Goal: Information Seeking & Learning: Compare options

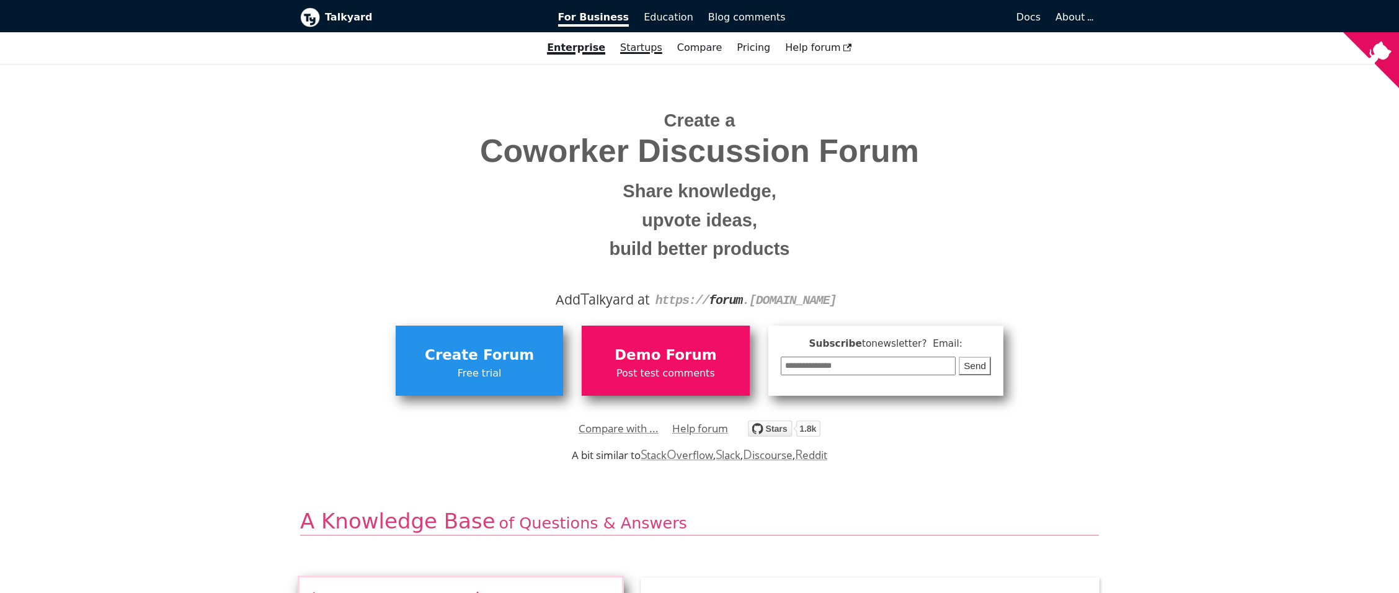
click at [642, 51] on link "Startups" at bounding box center [641, 47] width 57 height 21
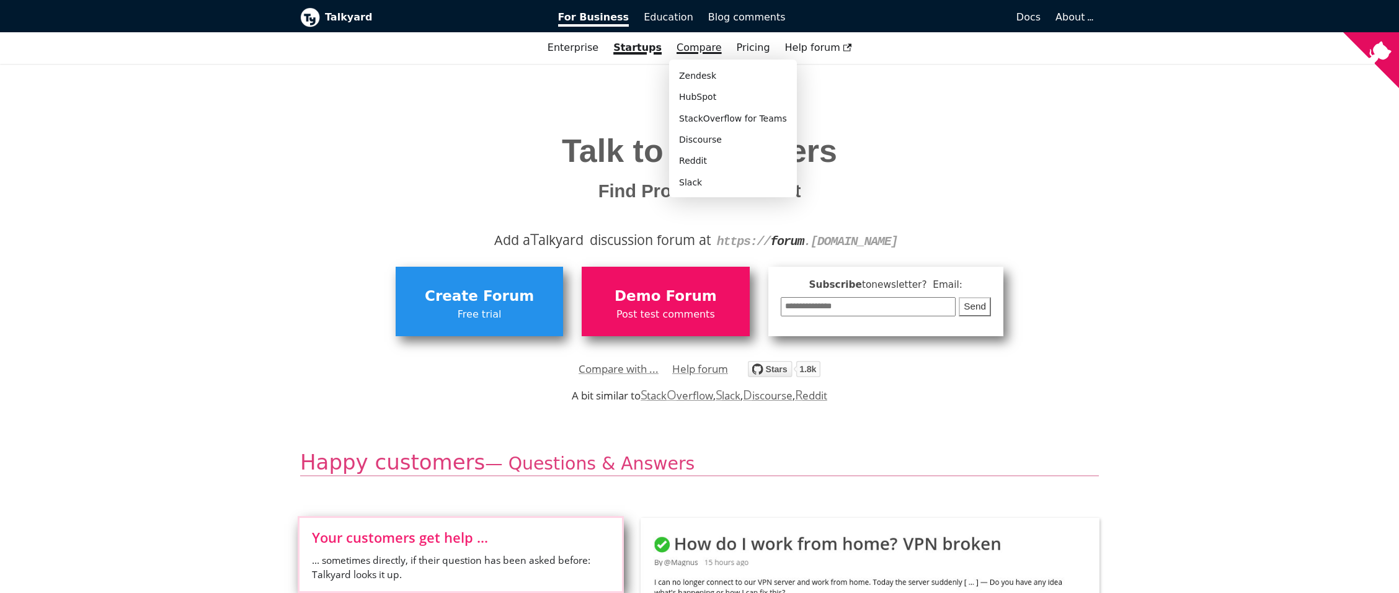
click at [708, 51] on link "Compare" at bounding box center [699, 48] width 45 height 12
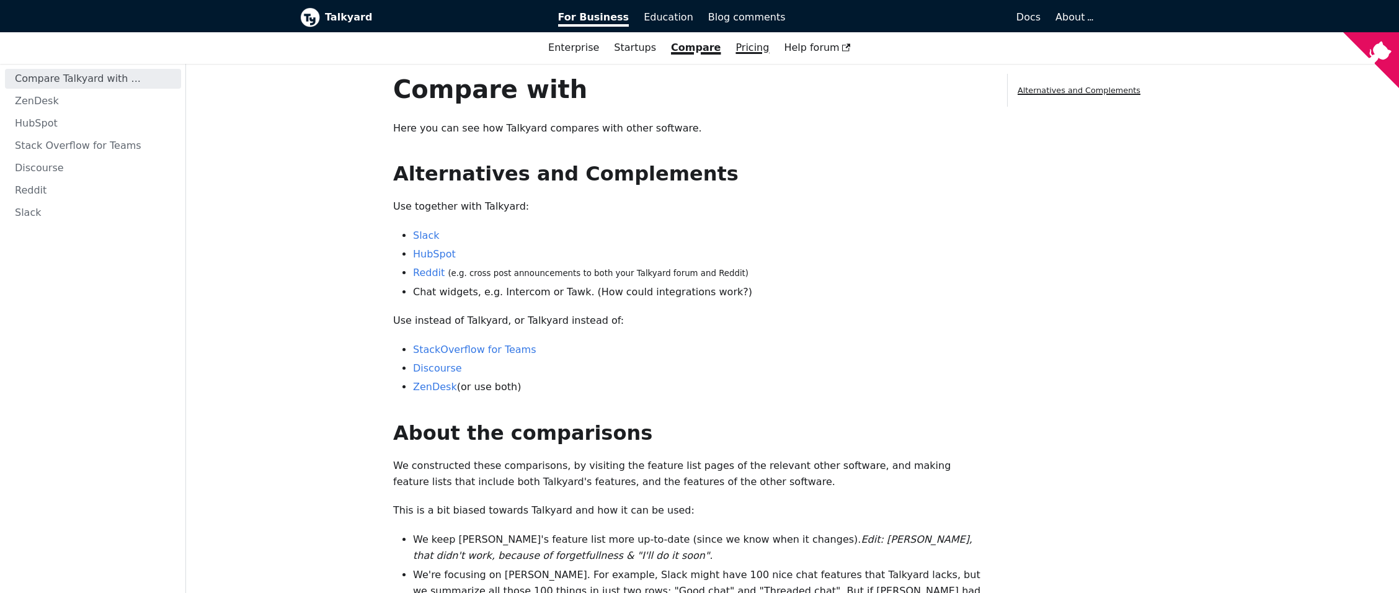
click at [746, 47] on link "Pricing" at bounding box center [752, 47] width 48 height 21
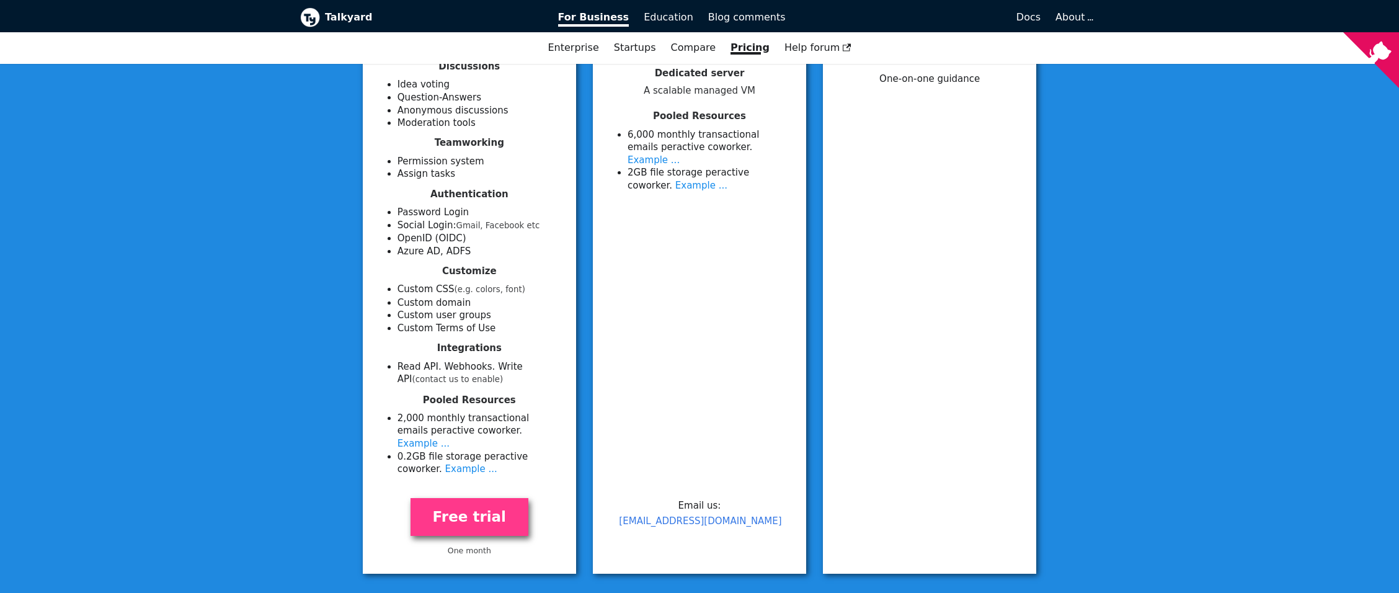
scroll to position [186, 0]
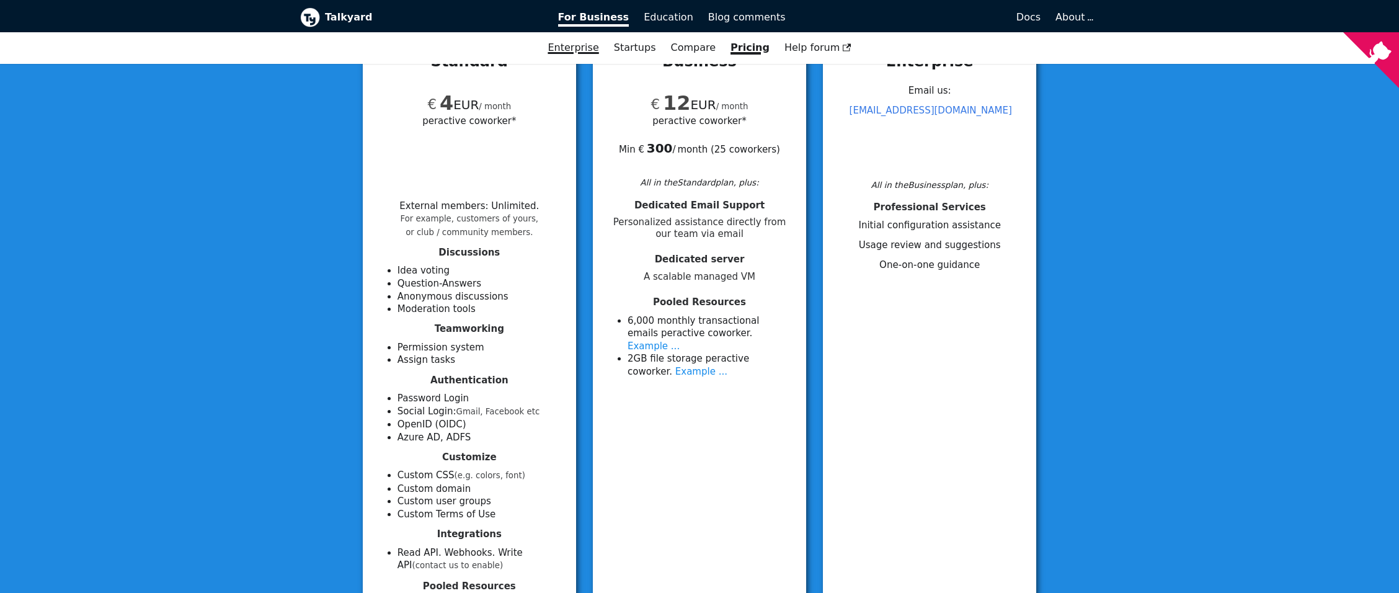
click at [572, 40] on link "Enterprise" at bounding box center [573, 47] width 66 height 21
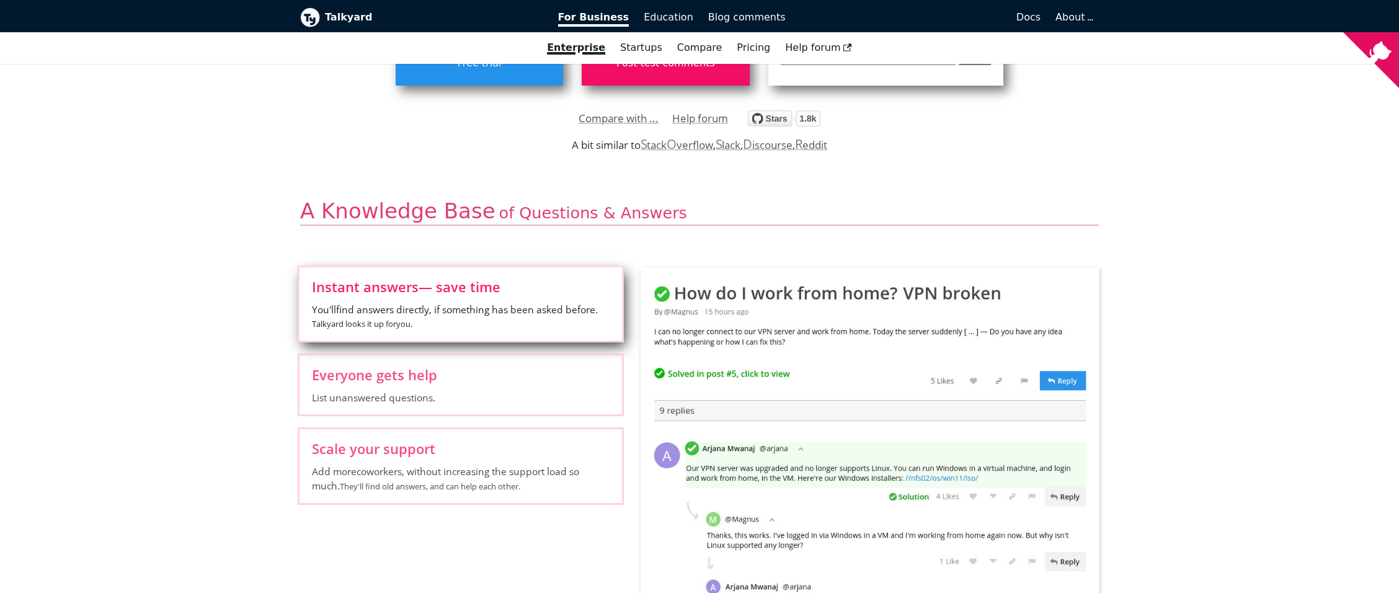
scroll to position [496, 0]
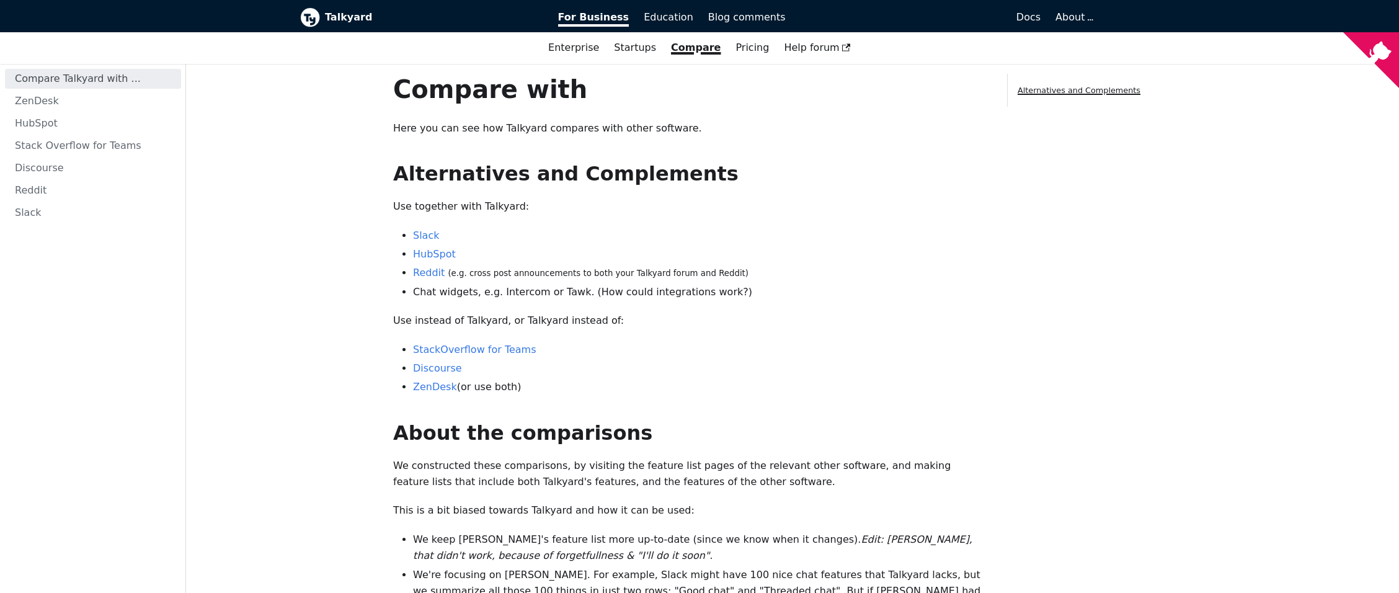
drag, startPoint x: 303, startPoint y: 108, endPoint x: 305, endPoint y: 102, distance: 6.7
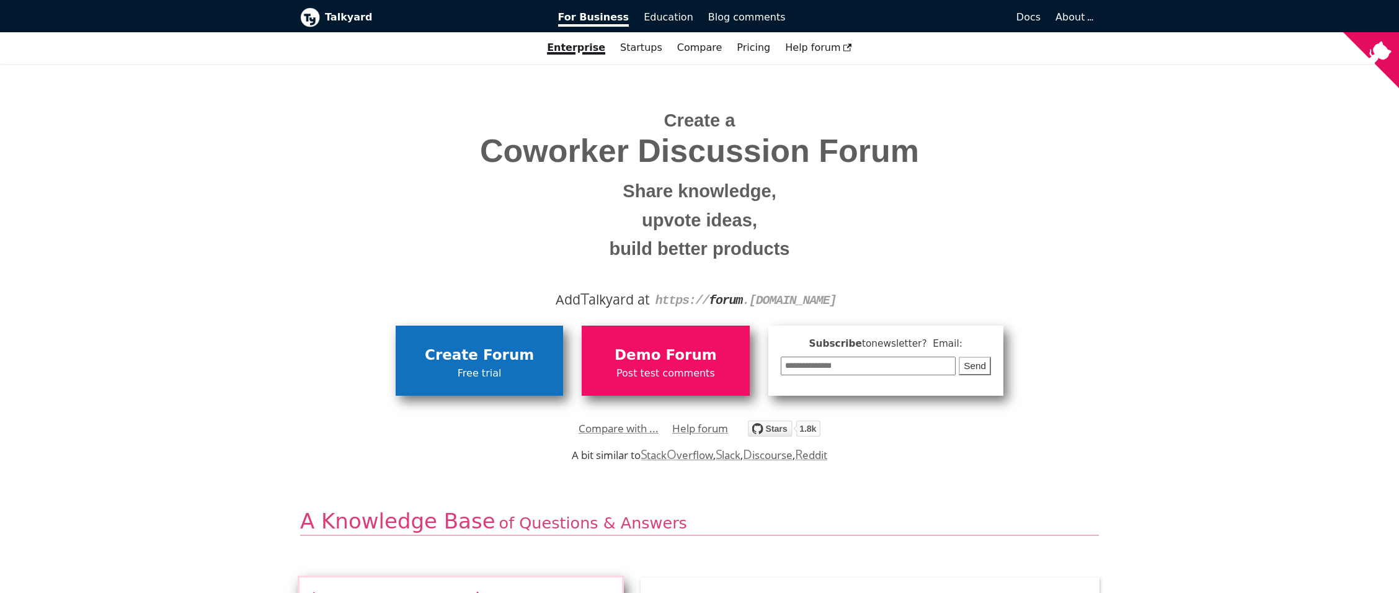
click at [444, 345] on span "Create Forum" at bounding box center [479, 356] width 155 height 24
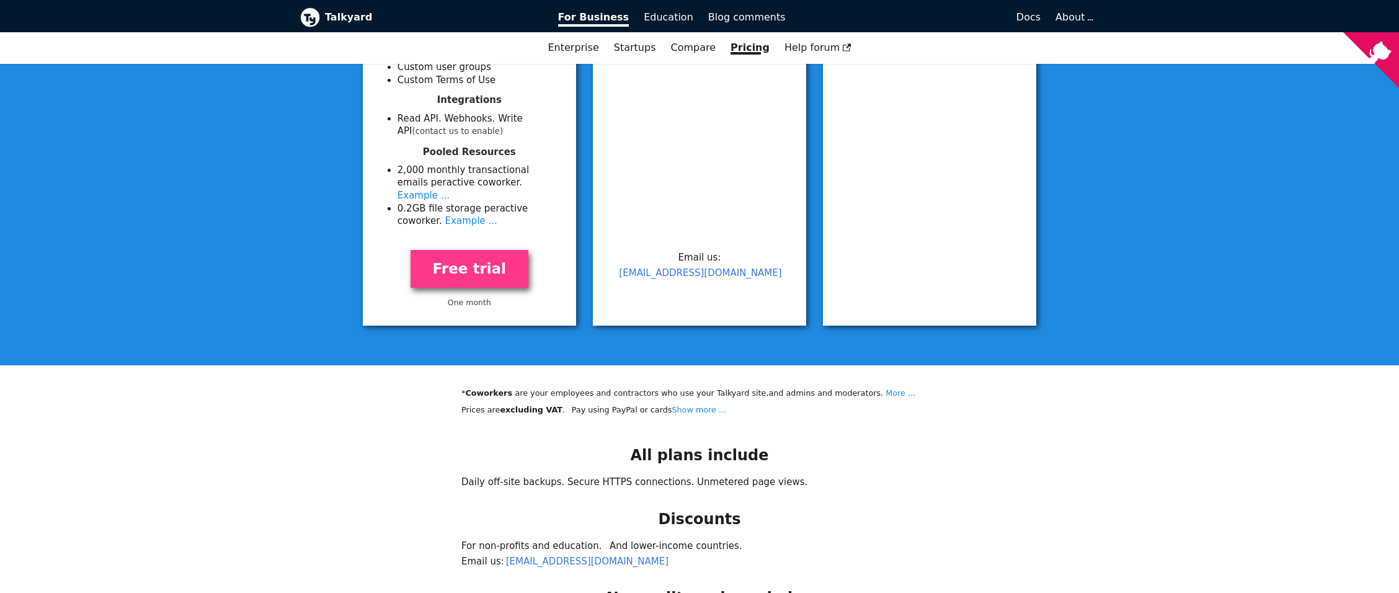
scroll to position [766, 0]
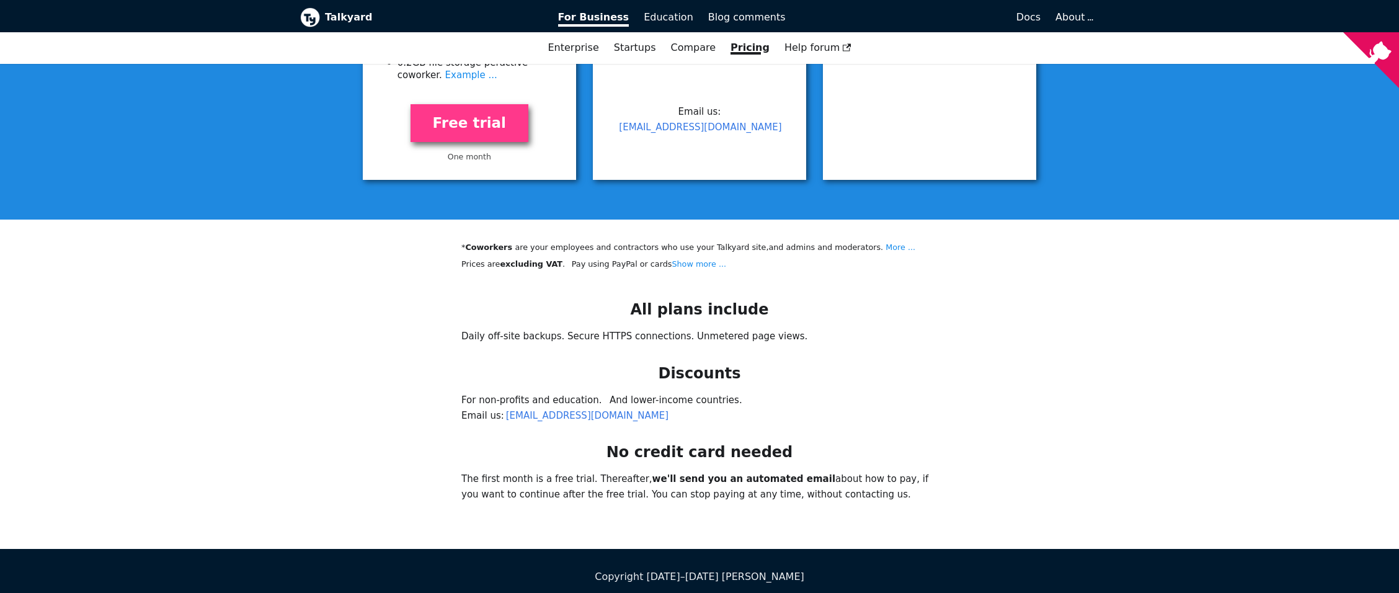
drag, startPoint x: 307, startPoint y: 347, endPoint x: 316, endPoint y: 339, distance: 11.9
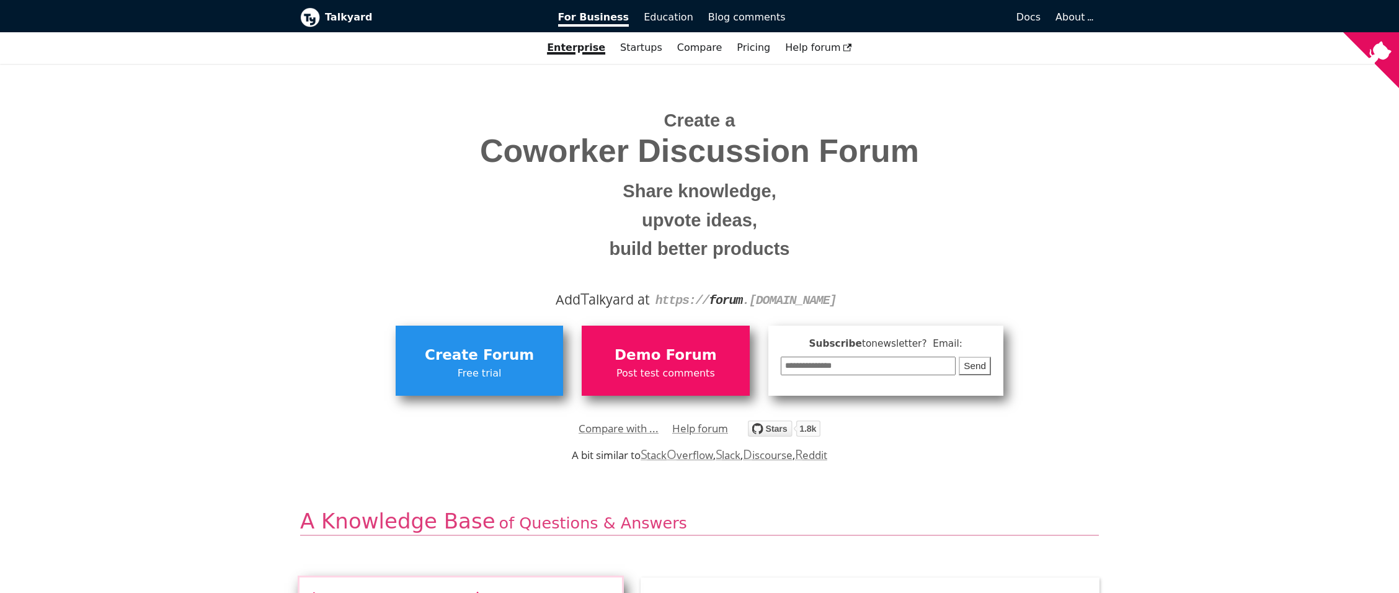
drag, startPoint x: 316, startPoint y: 339, endPoint x: 322, endPoint y: 336, distance: 6.7
